Goal: Information Seeking & Learning: Check status

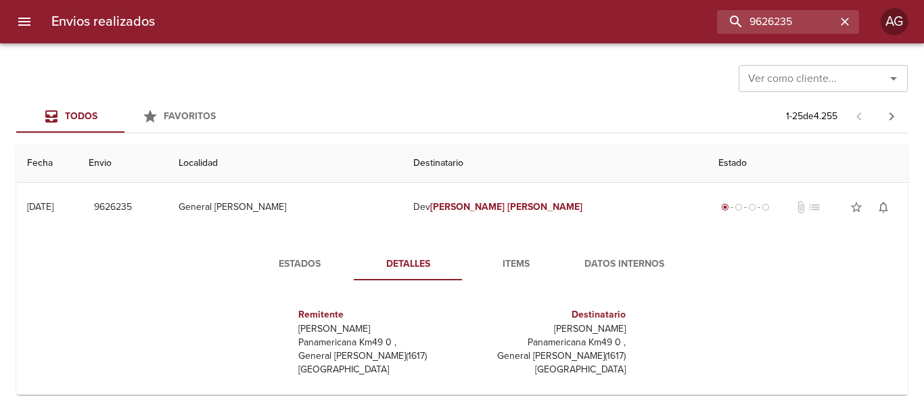
click at [761, 26] on input "9626235" at bounding box center [776, 22] width 119 height 24
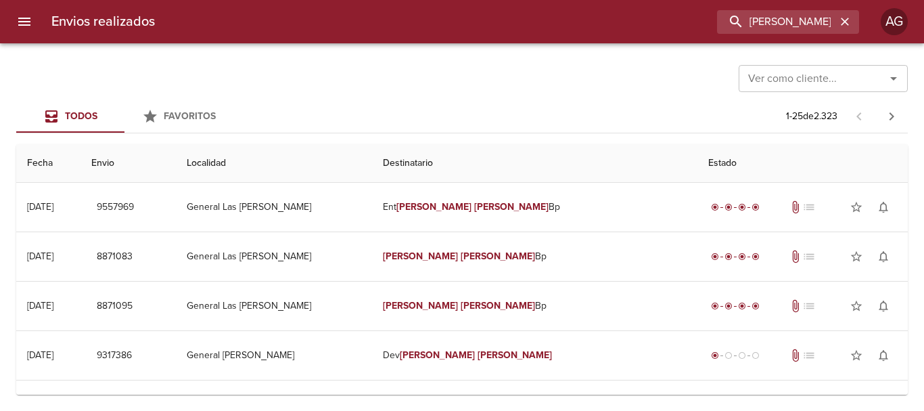
click at [502, 99] on div "Ver como cliente... Ver como cliente... Todos Favoritos 1 - 25 de 2.323 Fecha E…" at bounding box center [462, 226] width 924 height 367
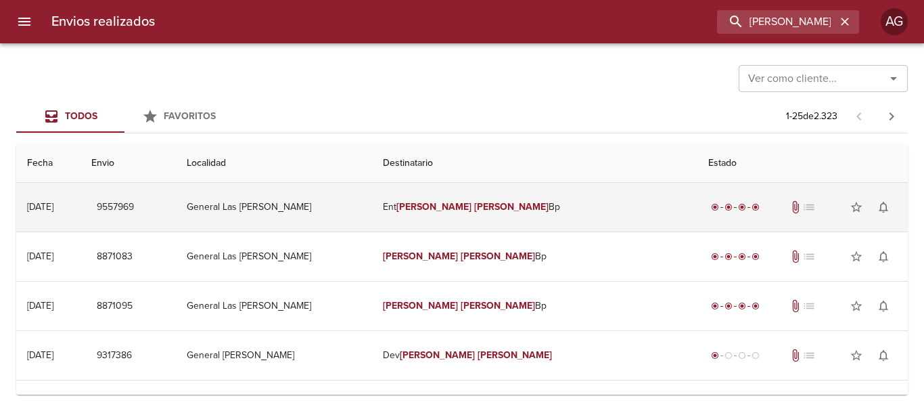
click at [472, 210] on em "[PERSON_NAME]" at bounding box center [434, 207] width 75 height 12
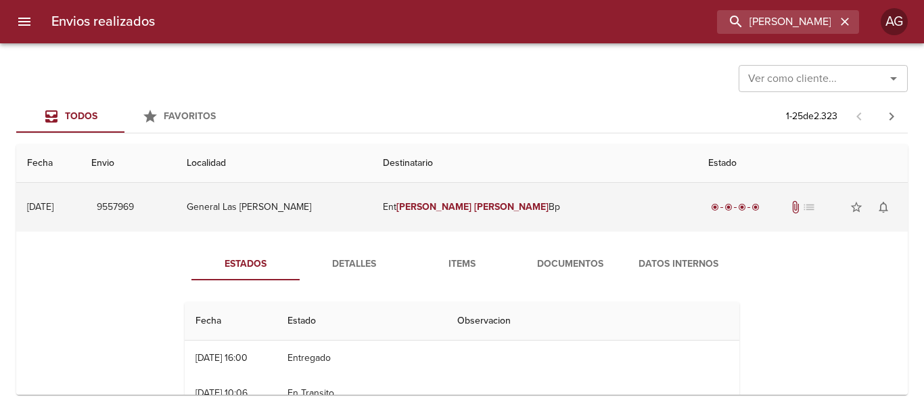
click at [472, 210] on em "[PERSON_NAME]" at bounding box center [434, 207] width 75 height 12
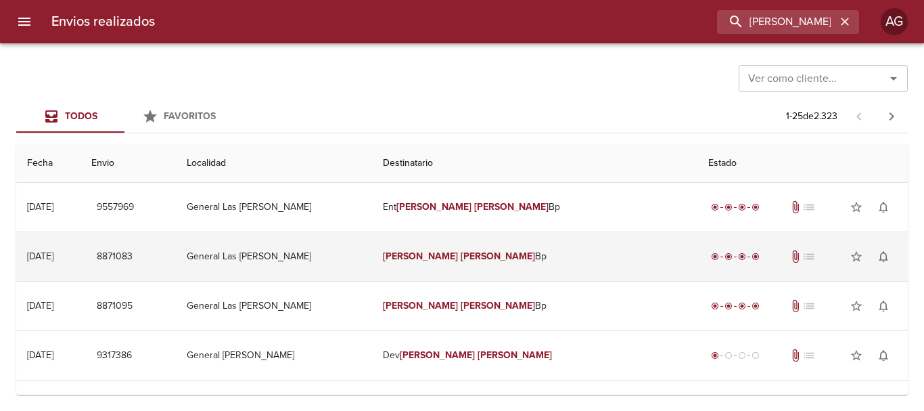
scroll to position [68, 0]
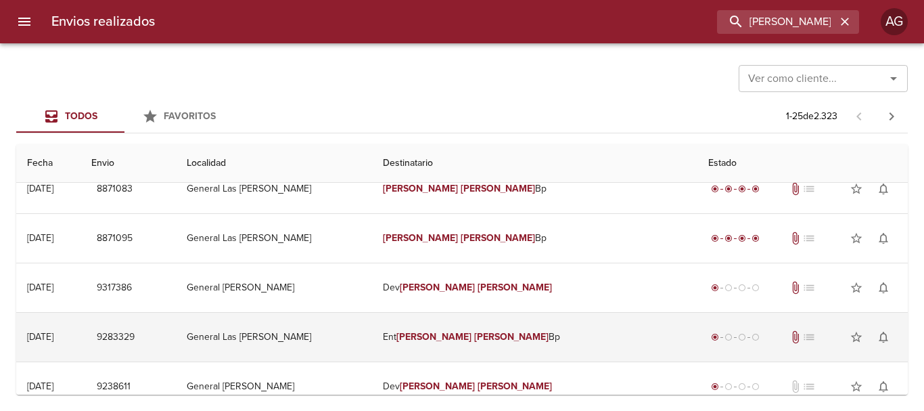
click at [486, 338] on em "[PERSON_NAME]" at bounding box center [511, 337] width 75 height 12
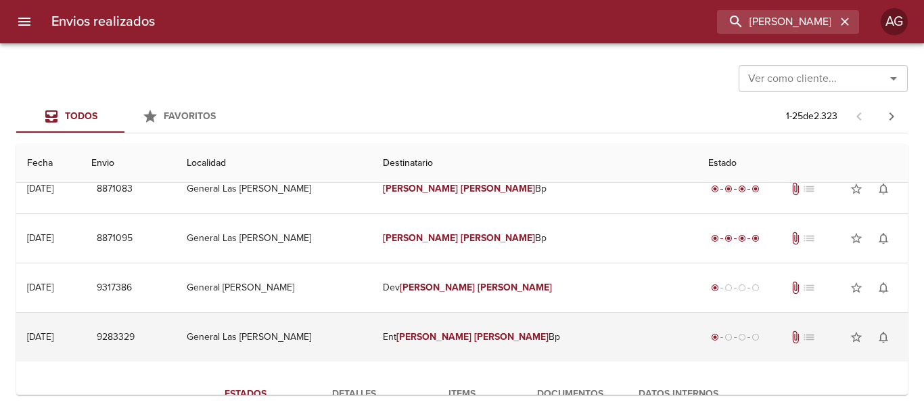
click at [486, 338] on em "[PERSON_NAME]" at bounding box center [511, 337] width 75 height 12
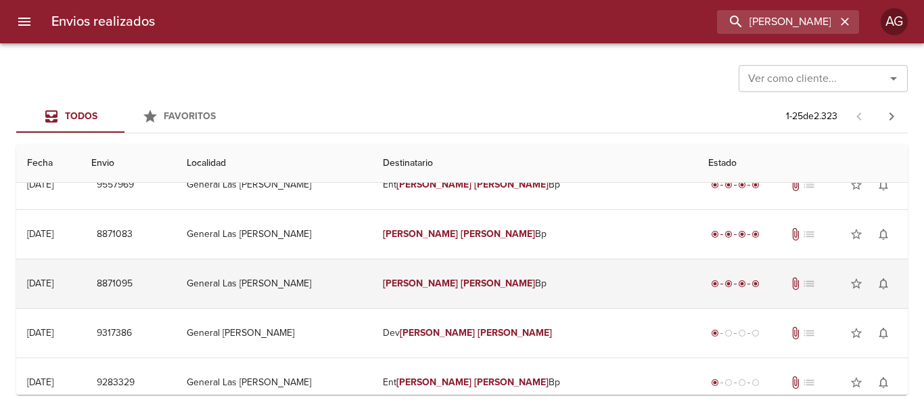
scroll to position [0, 0]
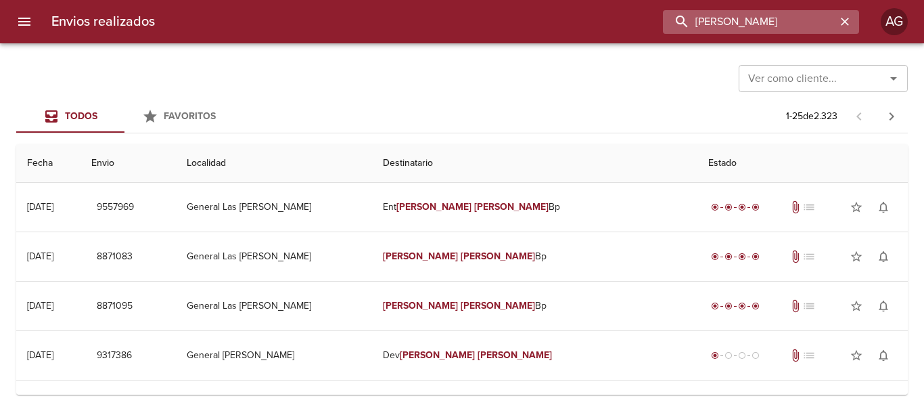
click at [750, 27] on input "[PERSON_NAME]" at bounding box center [749, 22] width 173 height 24
paste input "84635"
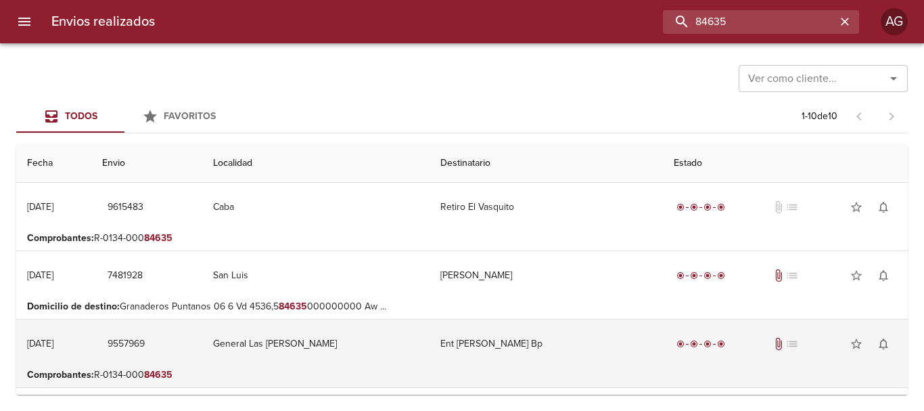
scroll to position [68, 0]
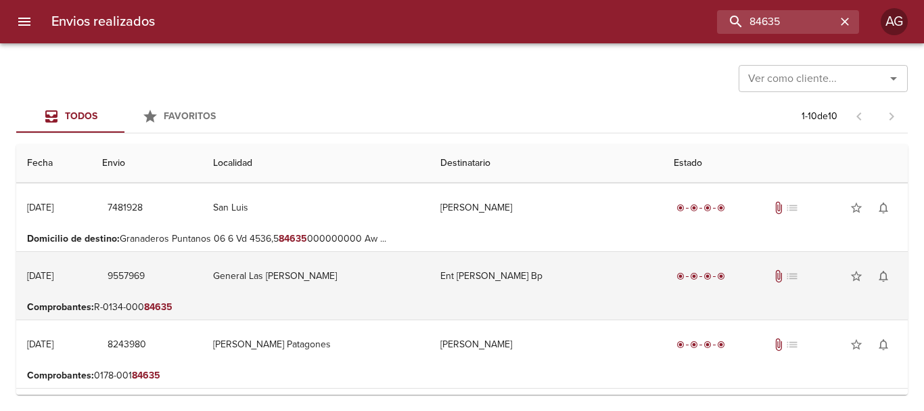
click at [463, 296] on td "Ent [PERSON_NAME] Bp" at bounding box center [546, 276] width 233 height 49
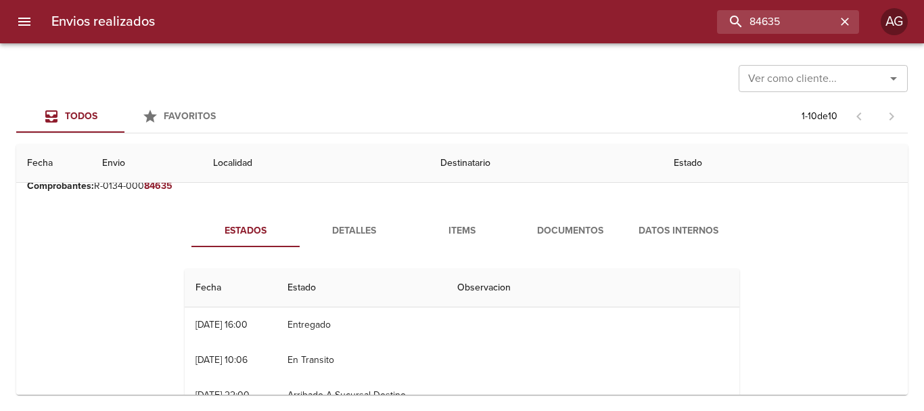
scroll to position [203, 0]
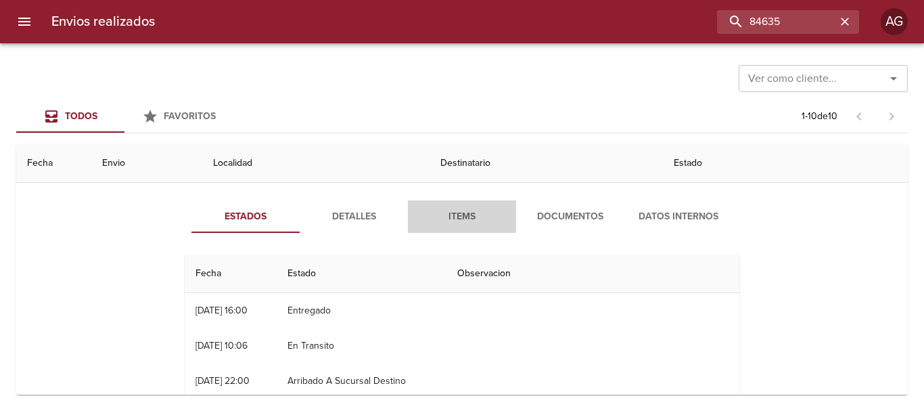
click at [463, 212] on span "Items" at bounding box center [462, 216] width 92 height 17
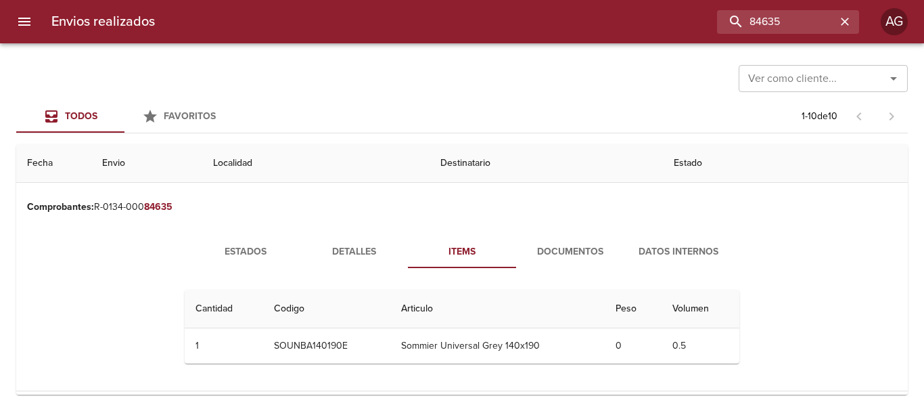
scroll to position [135, 0]
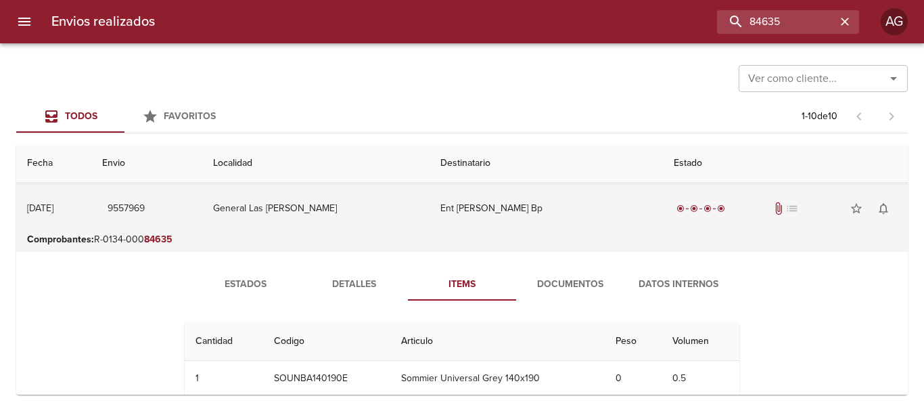
click at [479, 221] on td "Ent [PERSON_NAME] Bp" at bounding box center [546, 208] width 233 height 49
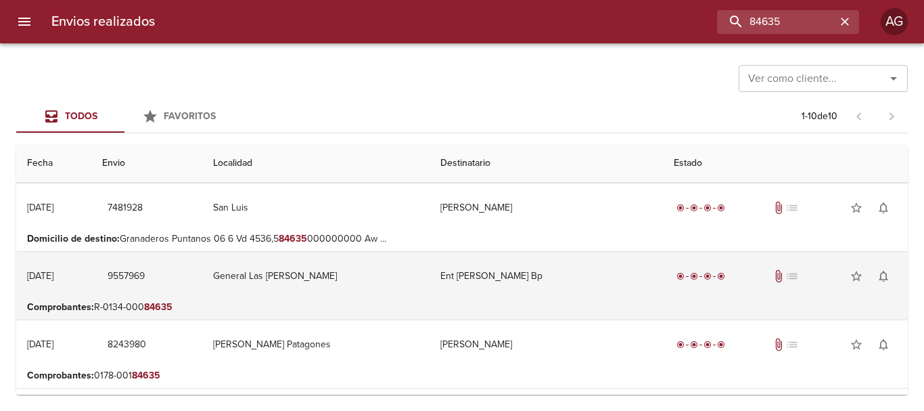
scroll to position [0, 0]
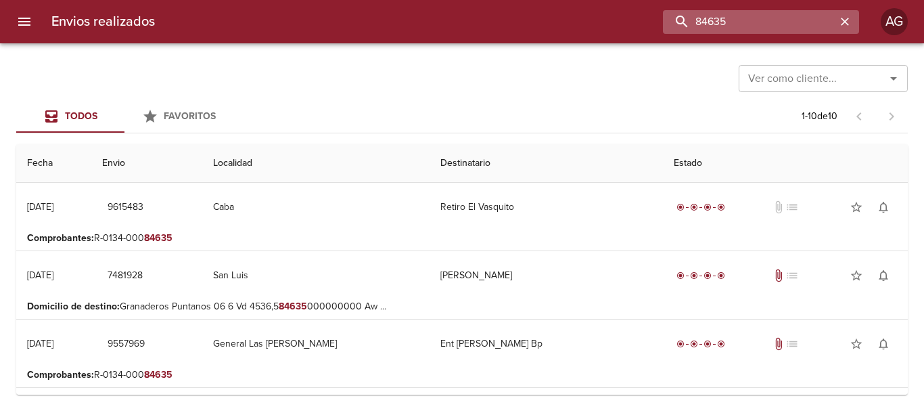
click at [793, 25] on input "84635" at bounding box center [749, 22] width 173 height 24
click at [730, 22] on input "84635" at bounding box center [749, 22] width 173 height 24
paste input "[PERSON_NAME]"
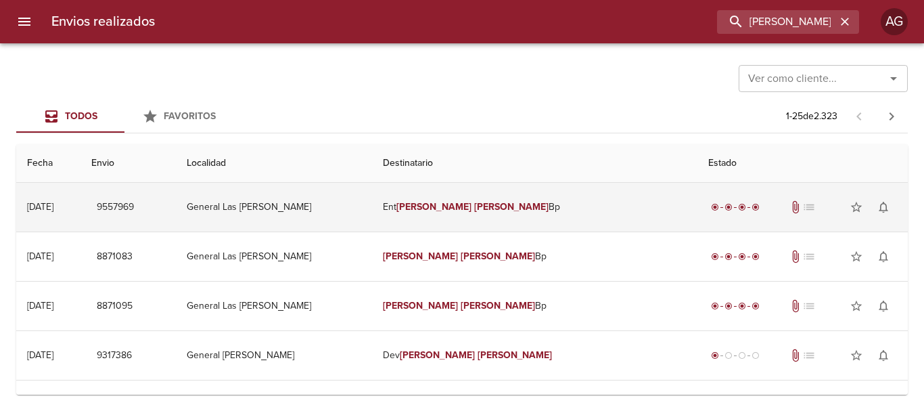
click at [560, 211] on td "Ent [PERSON_NAME] Bp" at bounding box center [534, 207] width 325 height 49
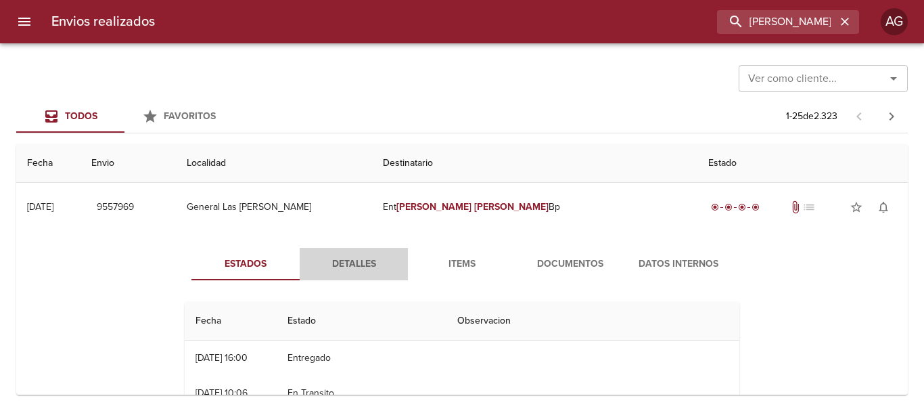
click at [338, 264] on span "Detalles" at bounding box center [354, 264] width 92 height 17
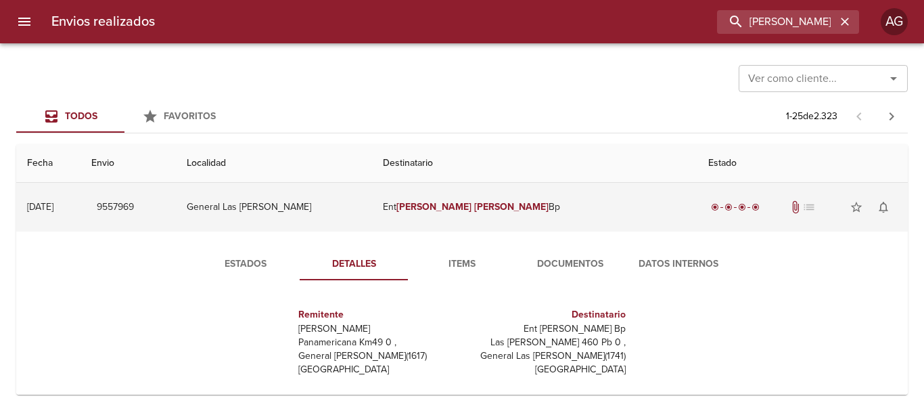
click at [512, 223] on td "Ent [PERSON_NAME] Bp" at bounding box center [534, 207] width 325 height 49
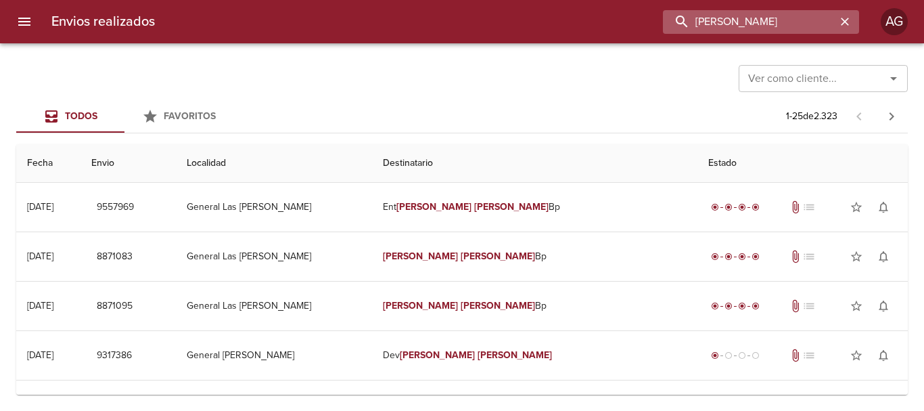
click at [762, 12] on input "[PERSON_NAME]" at bounding box center [749, 22] width 173 height 24
click at [763, 14] on input "[PERSON_NAME]" at bounding box center [749, 22] width 173 height 24
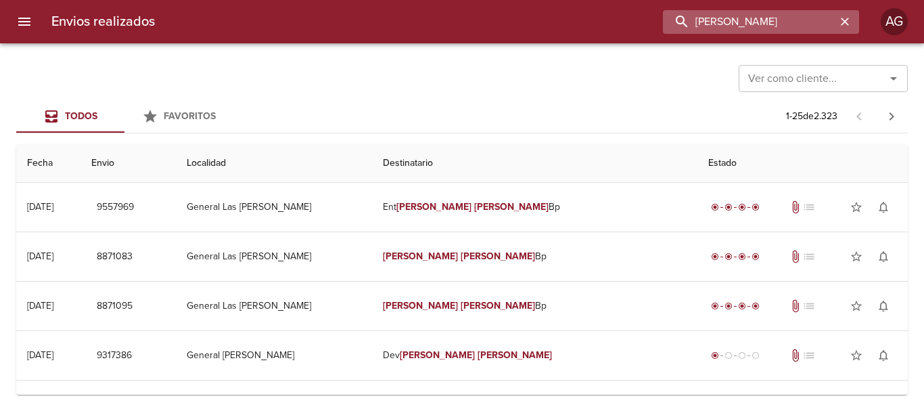
paste input "84635"
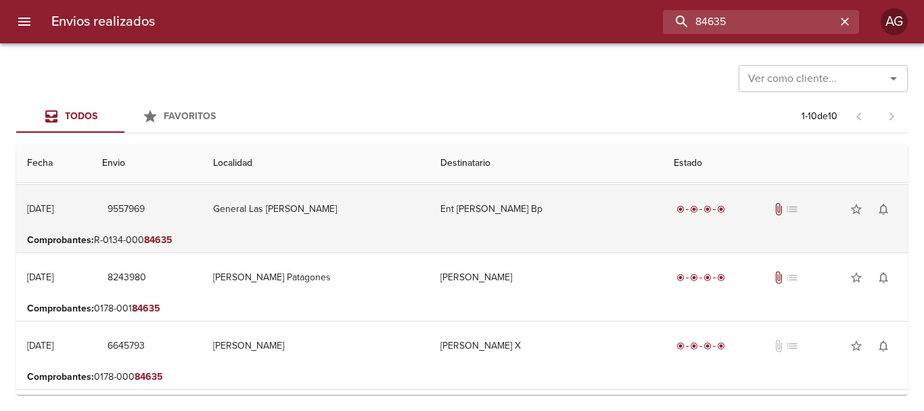
scroll to position [135, 0]
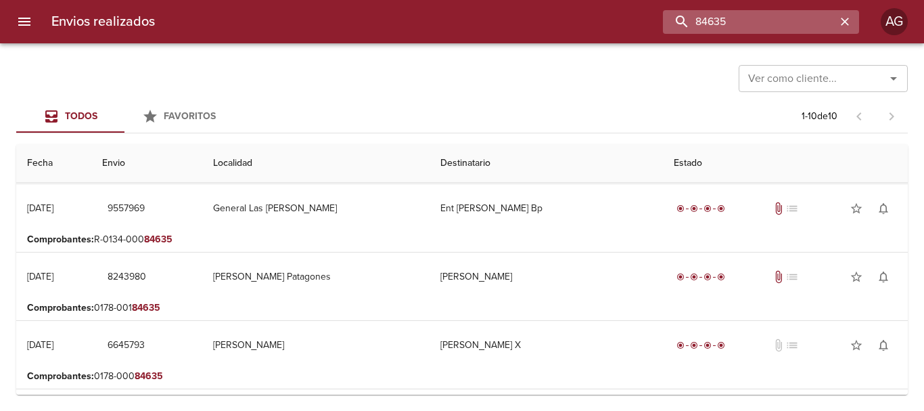
click at [744, 25] on input "84635" at bounding box center [749, 22] width 173 height 24
click at [744, 25] on input "9557969" at bounding box center [749, 22] width 173 height 24
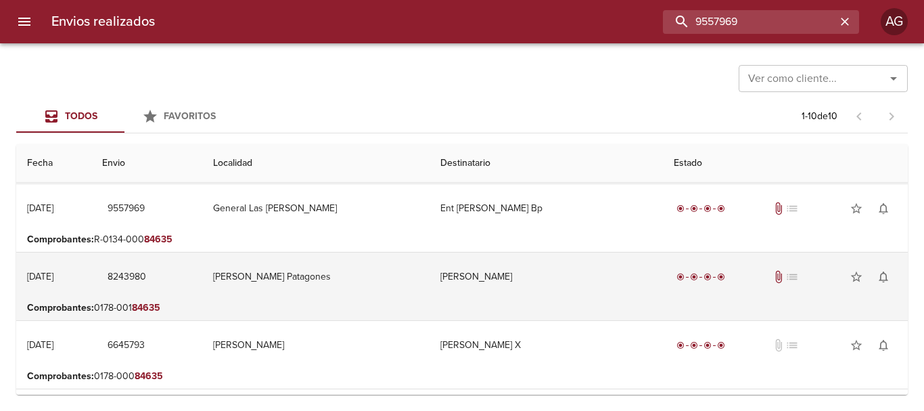
scroll to position [0, 0]
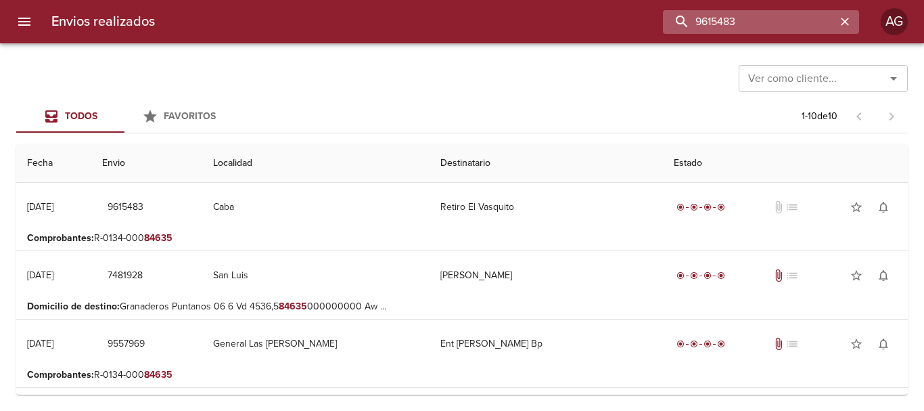
click at [749, 31] on input "9615483" at bounding box center [749, 22] width 173 height 24
type input "9615483"
click at [842, 22] on icon "button" at bounding box center [845, 22] width 14 height 14
